Goal: Check status: Check status

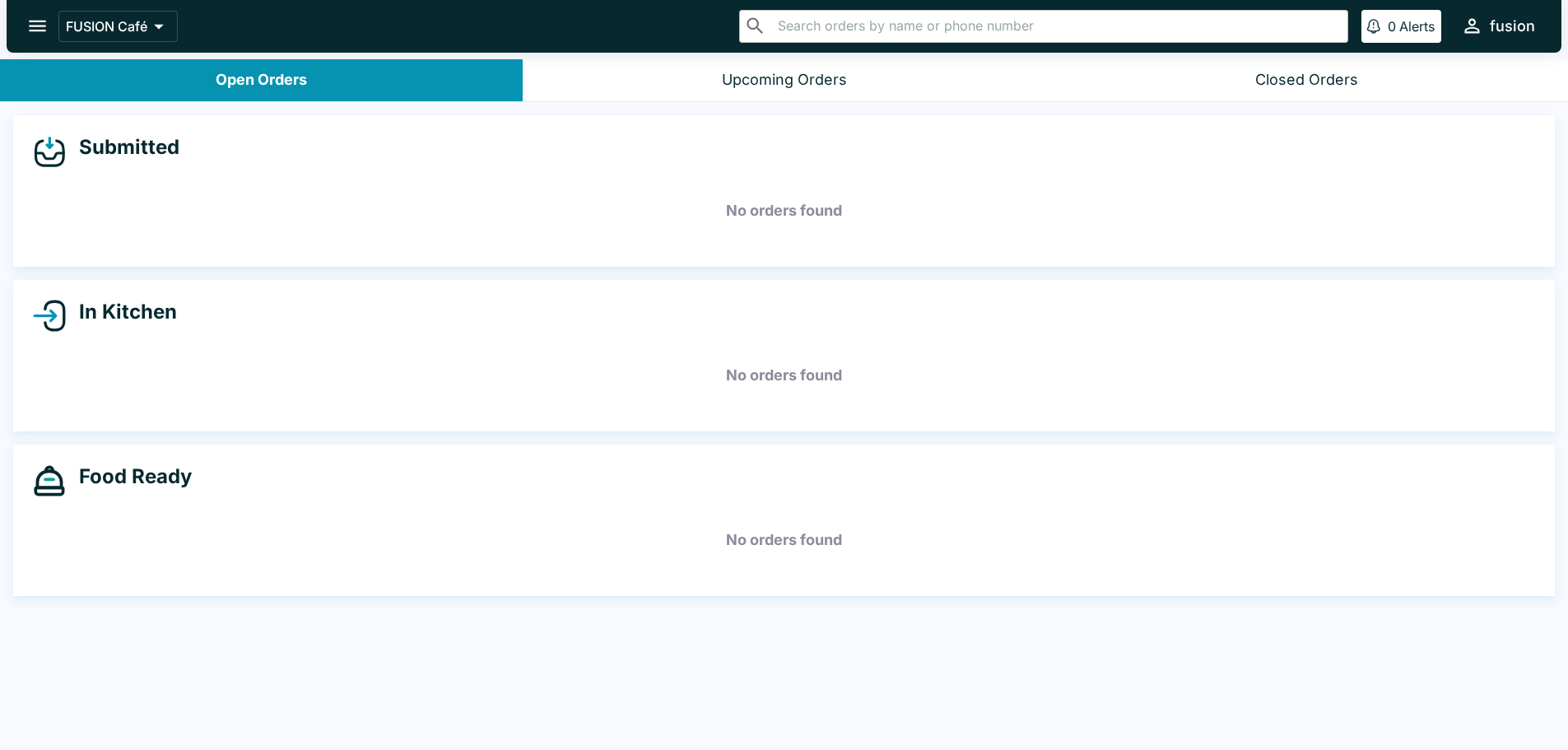
click at [16, 28] on div at bounding box center [8, 375] width 17 height 750
click at [32, 24] on icon "open drawer" at bounding box center [37, 26] width 22 height 22
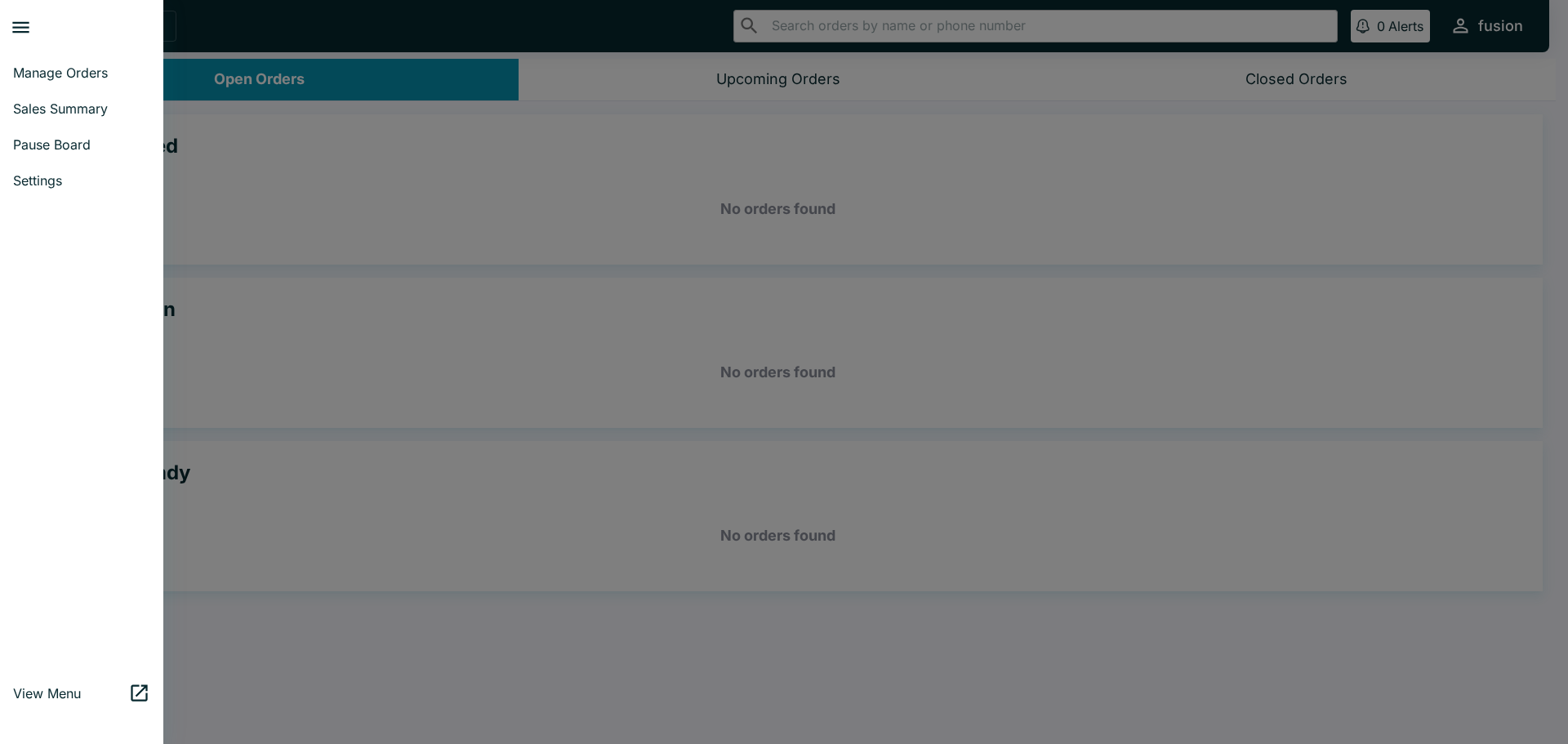
click at [62, 103] on span "Sales Summary" at bounding box center [82, 109] width 137 height 17
select select "03:00"
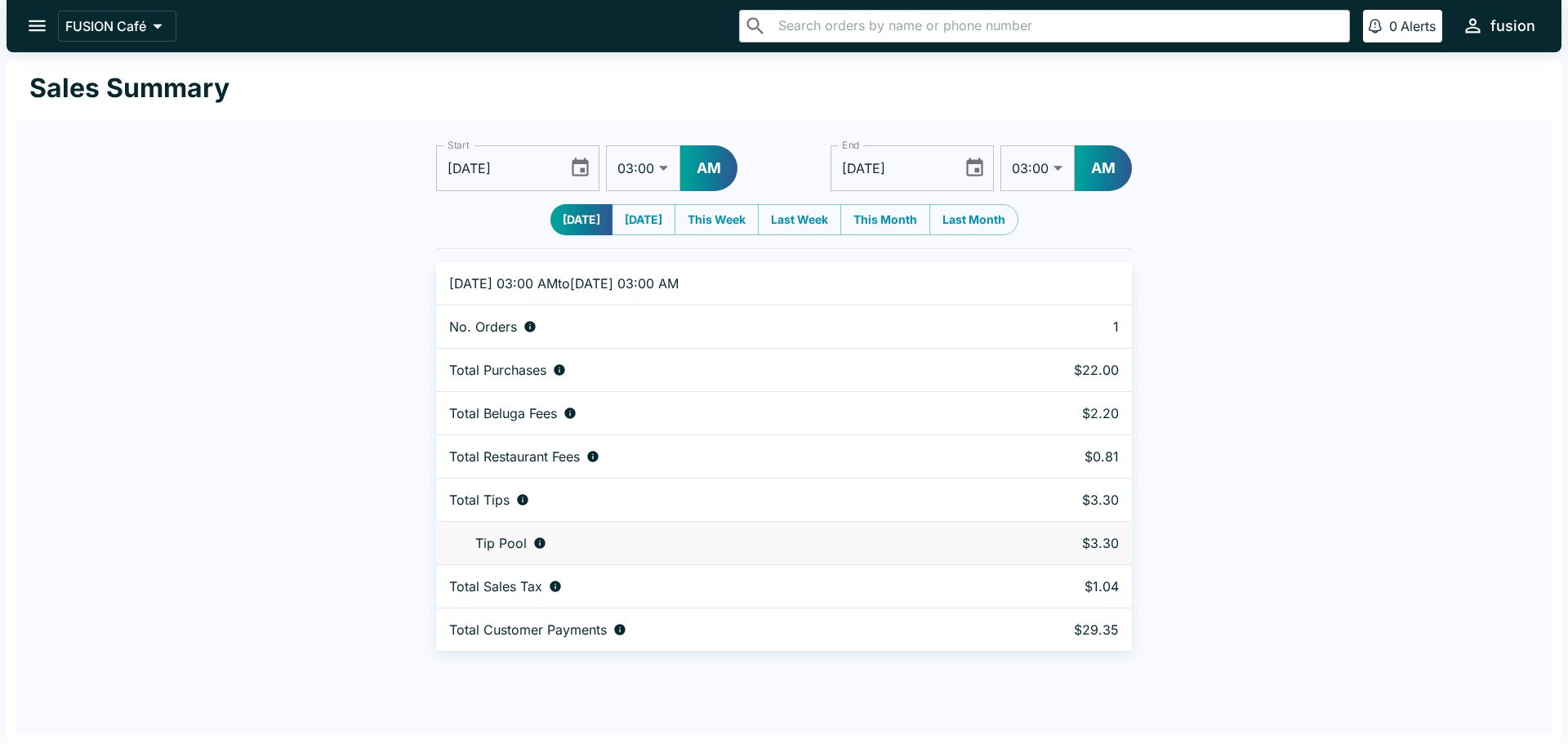
click at [581, 168] on icon "Choose date, selected date is Oct 8, 2025" at bounding box center [580, 168] width 22 height 22
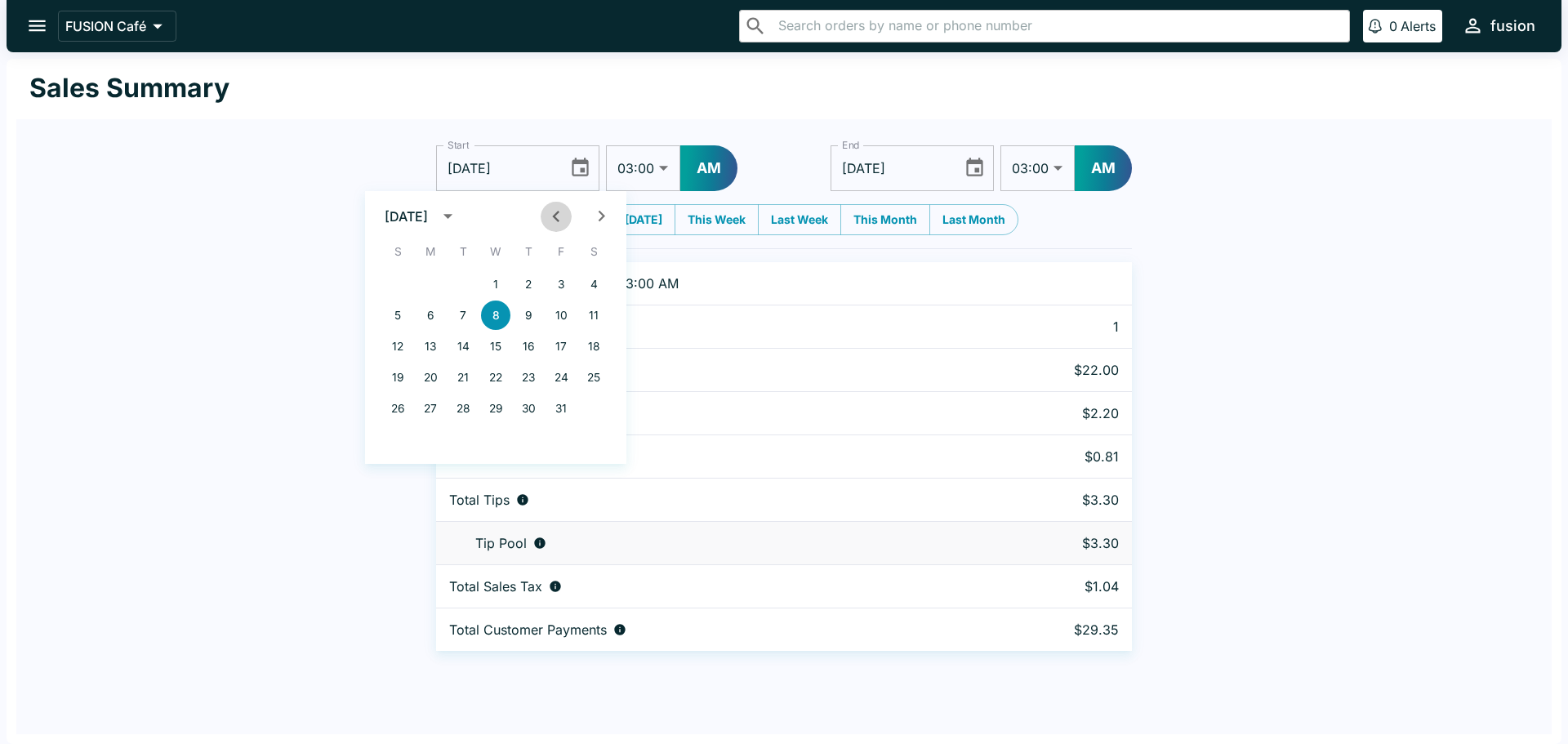
click at [549, 221] on icon "Previous month" at bounding box center [556, 216] width 22 height 22
click at [433, 284] on button "1" at bounding box center [430, 284] width 30 height 30
type input "[DATE]"
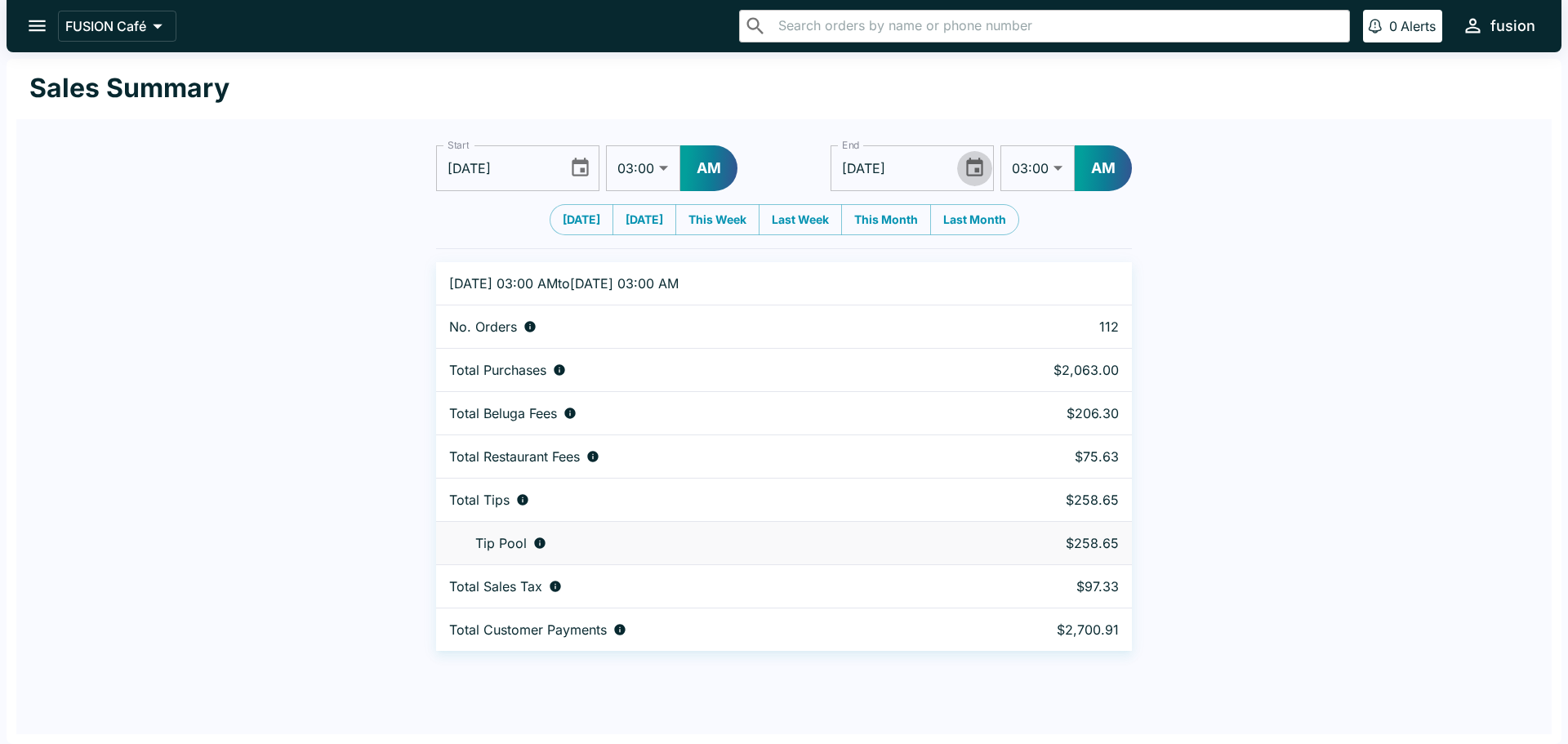
click at [981, 162] on icon "Choose date, selected date is Oct 9, 2025" at bounding box center [975, 167] width 17 height 19
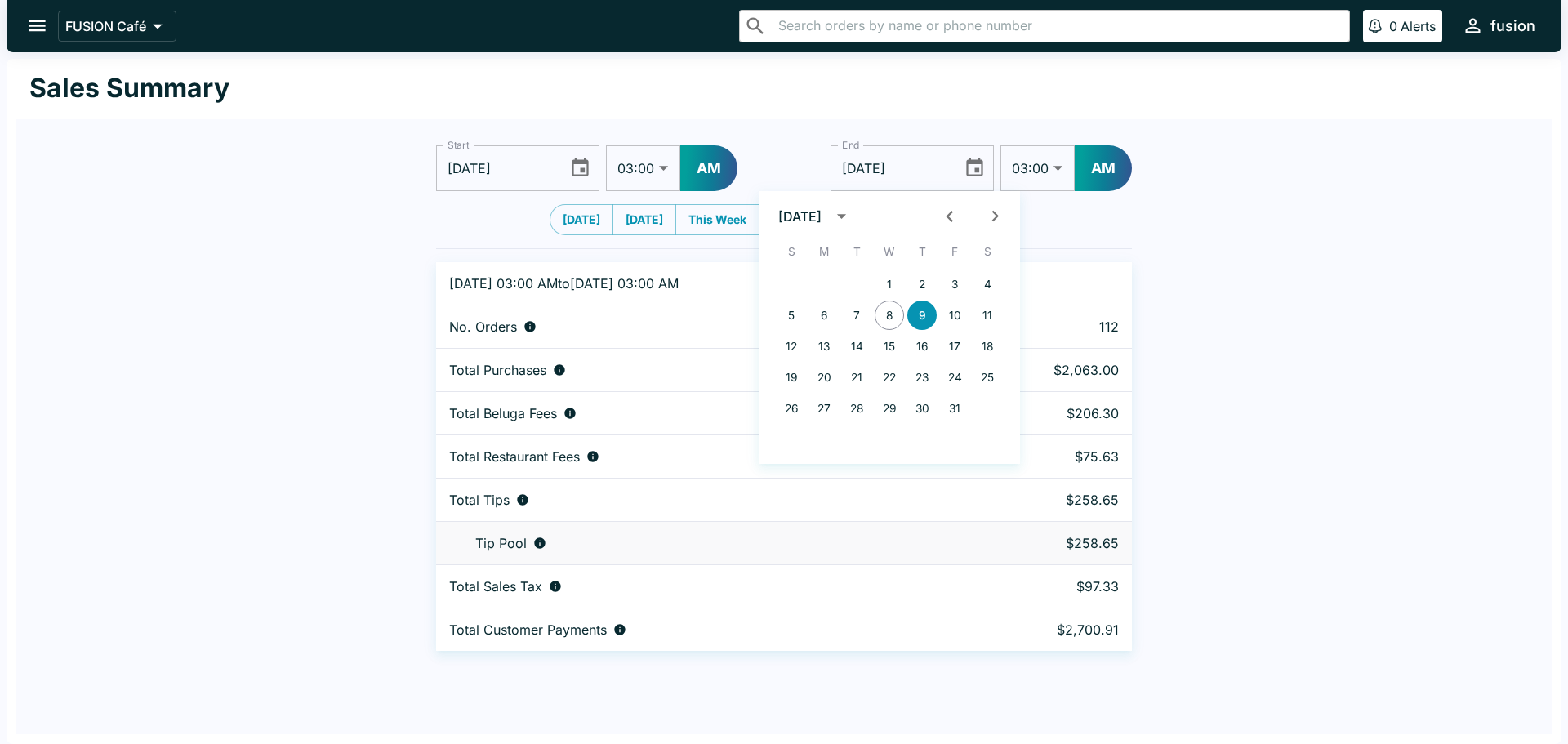
click at [510, 243] on div "Start [DATE] Start 01:00 01:30 02:00 02:30 03:00 03:30 04:00 04:30 05:00 05:30 …" at bounding box center [784, 391] width 735 height 519
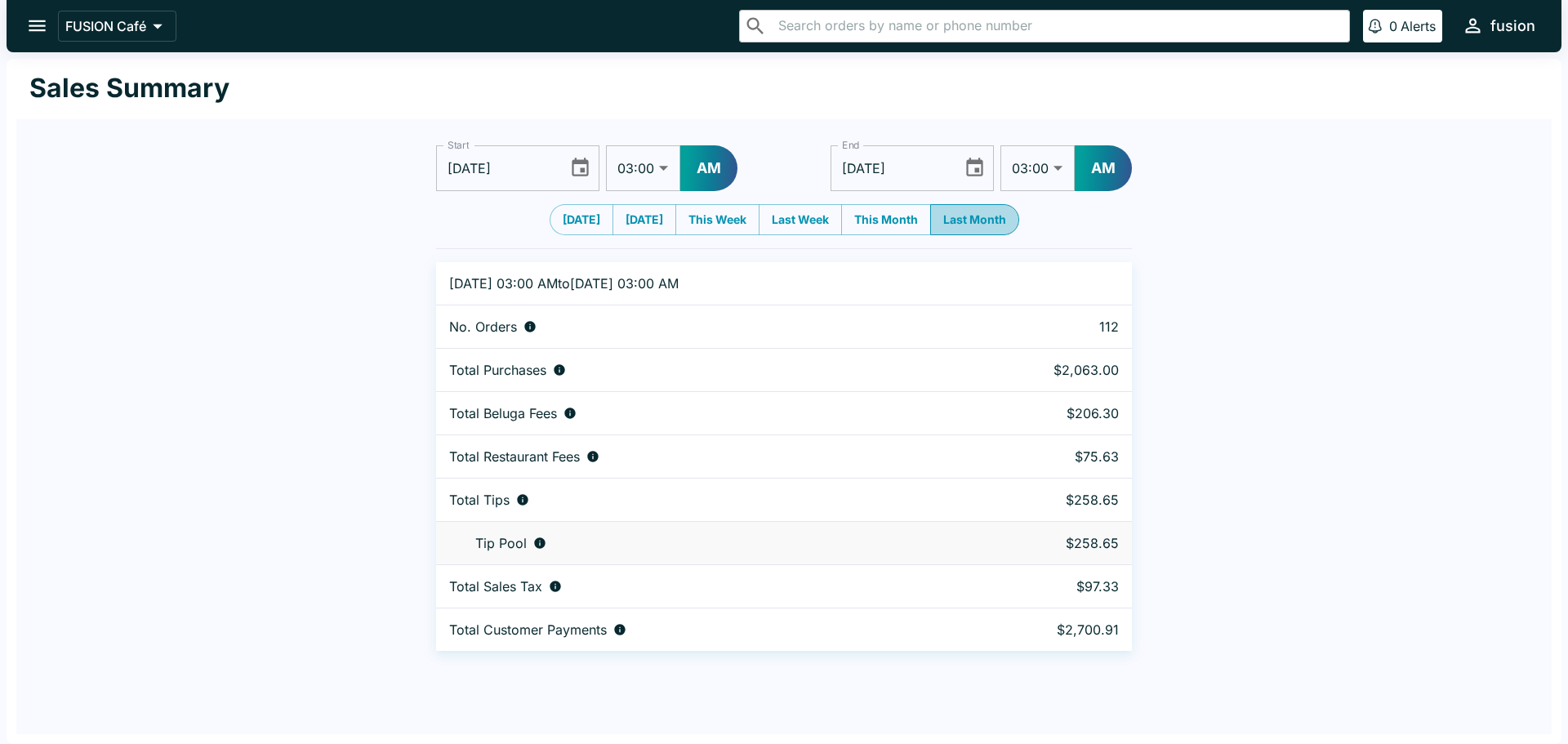
click at [1000, 219] on button "Last Month" at bounding box center [975, 220] width 89 height 31
type input "[DATE]"
